Goal: Task Accomplishment & Management: Manage account settings

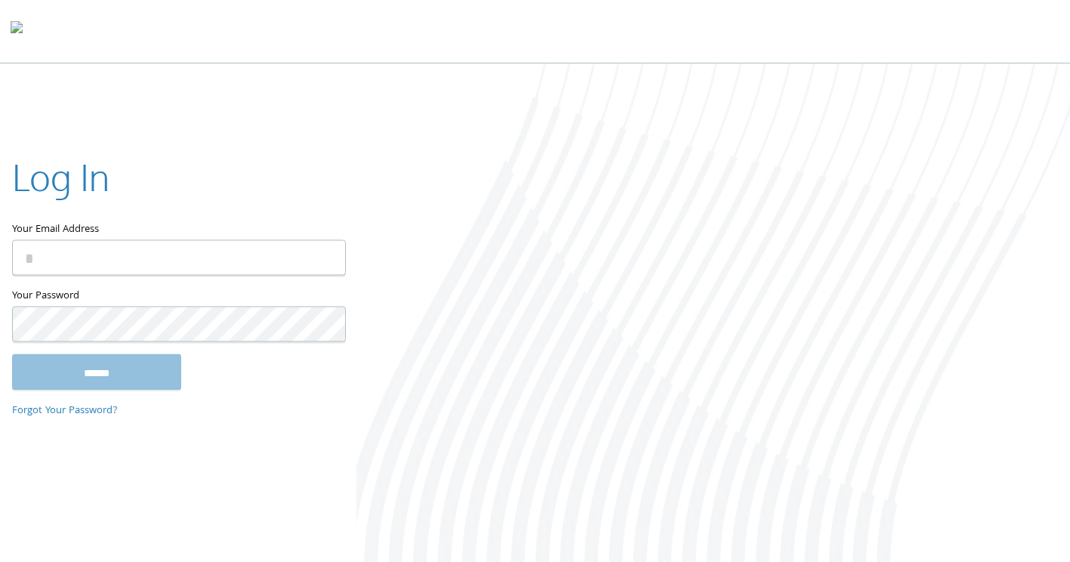
type input "**********"
click at [94, 386] on input "******" at bounding box center [96, 372] width 169 height 36
type input "**********"
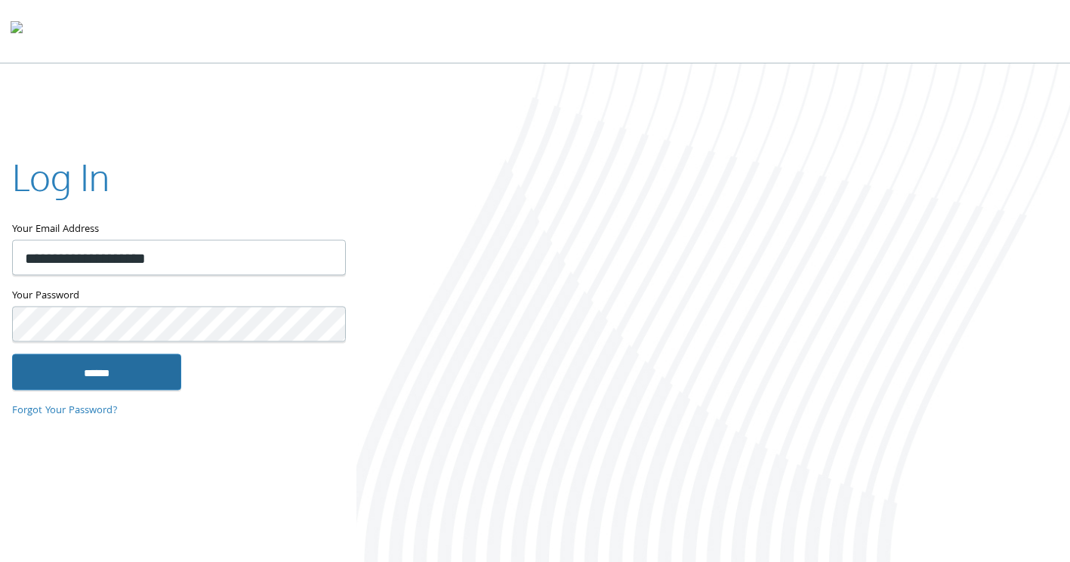
click at [108, 362] on input "******" at bounding box center [96, 372] width 169 height 36
